Goal: Find specific page/section: Find specific page/section

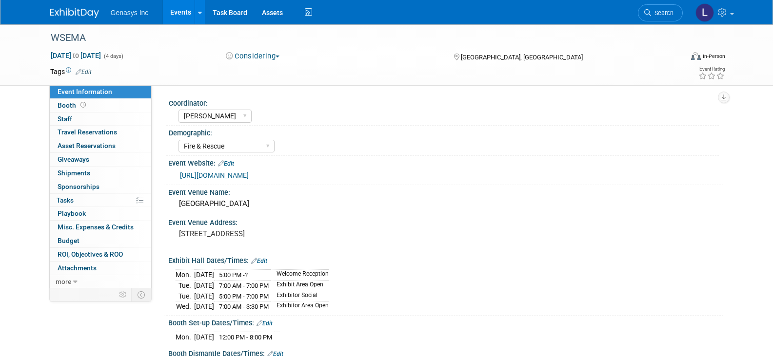
select select "[PERSON_NAME]"
select select "Fire & Rescue"
click at [181, 12] on link "Events" at bounding box center [181, 12] width 36 height 24
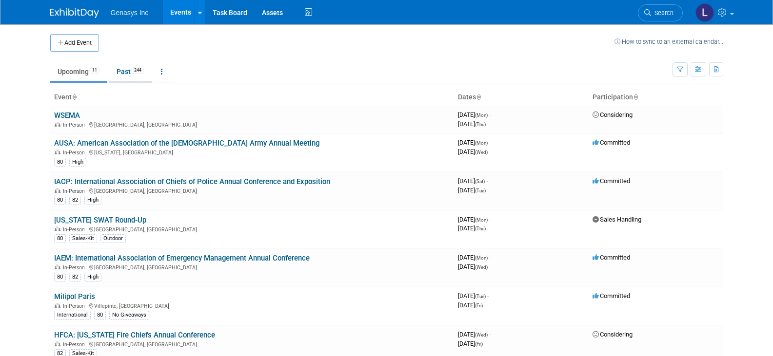
click at [127, 72] on link "Past 244" at bounding box center [130, 71] width 42 height 19
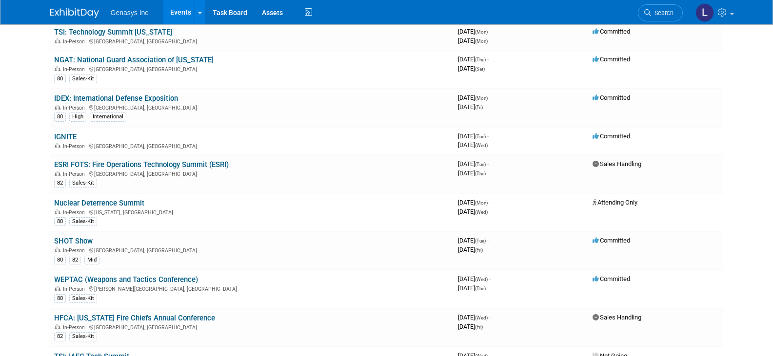
scroll to position [1073, 0]
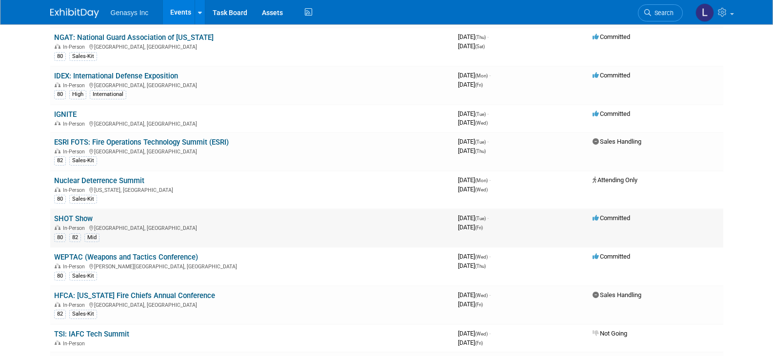
click at [59, 217] on link "SHOT Show" at bounding box center [73, 219] width 39 height 9
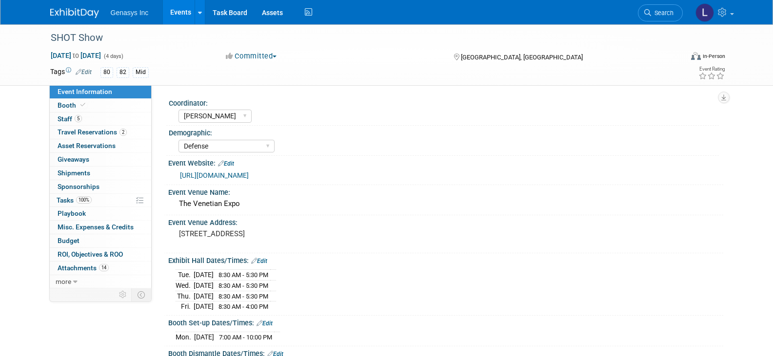
select select "[PERSON_NAME]"
select select "Defense"
select select "Yes, with rules"
click at [61, 103] on span "Booth" at bounding box center [73, 105] width 30 height 8
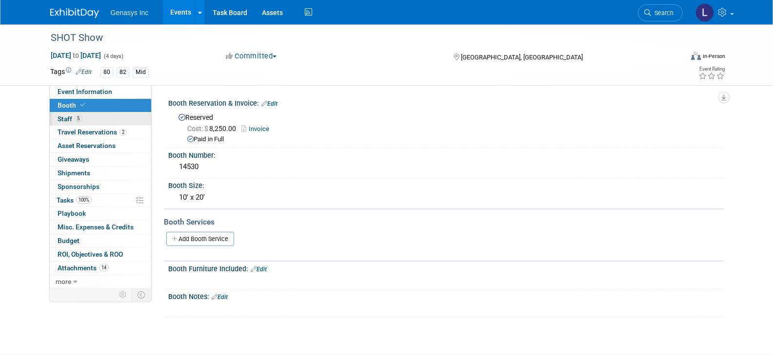
click at [66, 115] on span "Staff 5" at bounding box center [70, 119] width 24 height 8
